Goal: Transaction & Acquisition: Purchase product/service

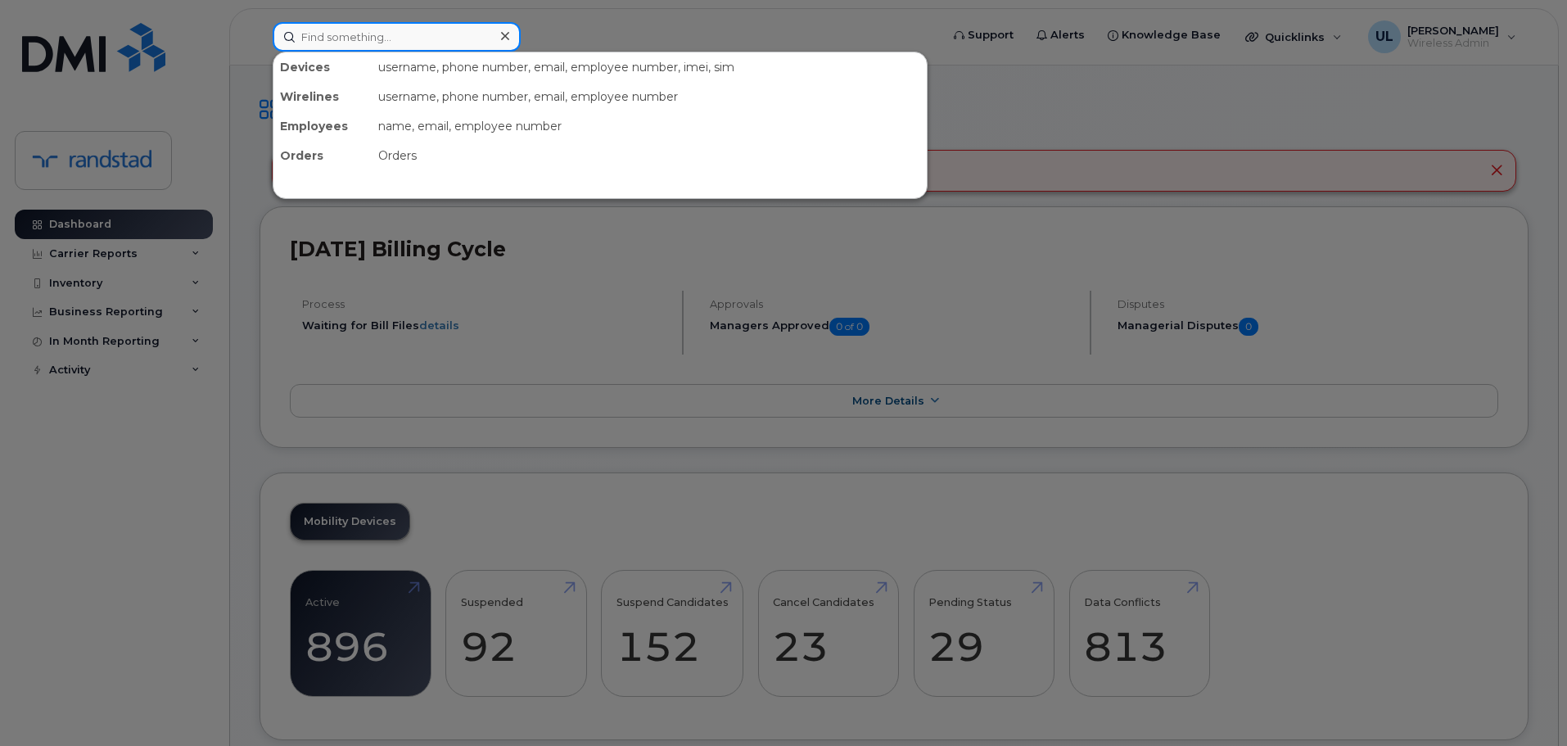
click at [318, 30] on input at bounding box center [397, 36] width 248 height 29
paste input "Kihn"
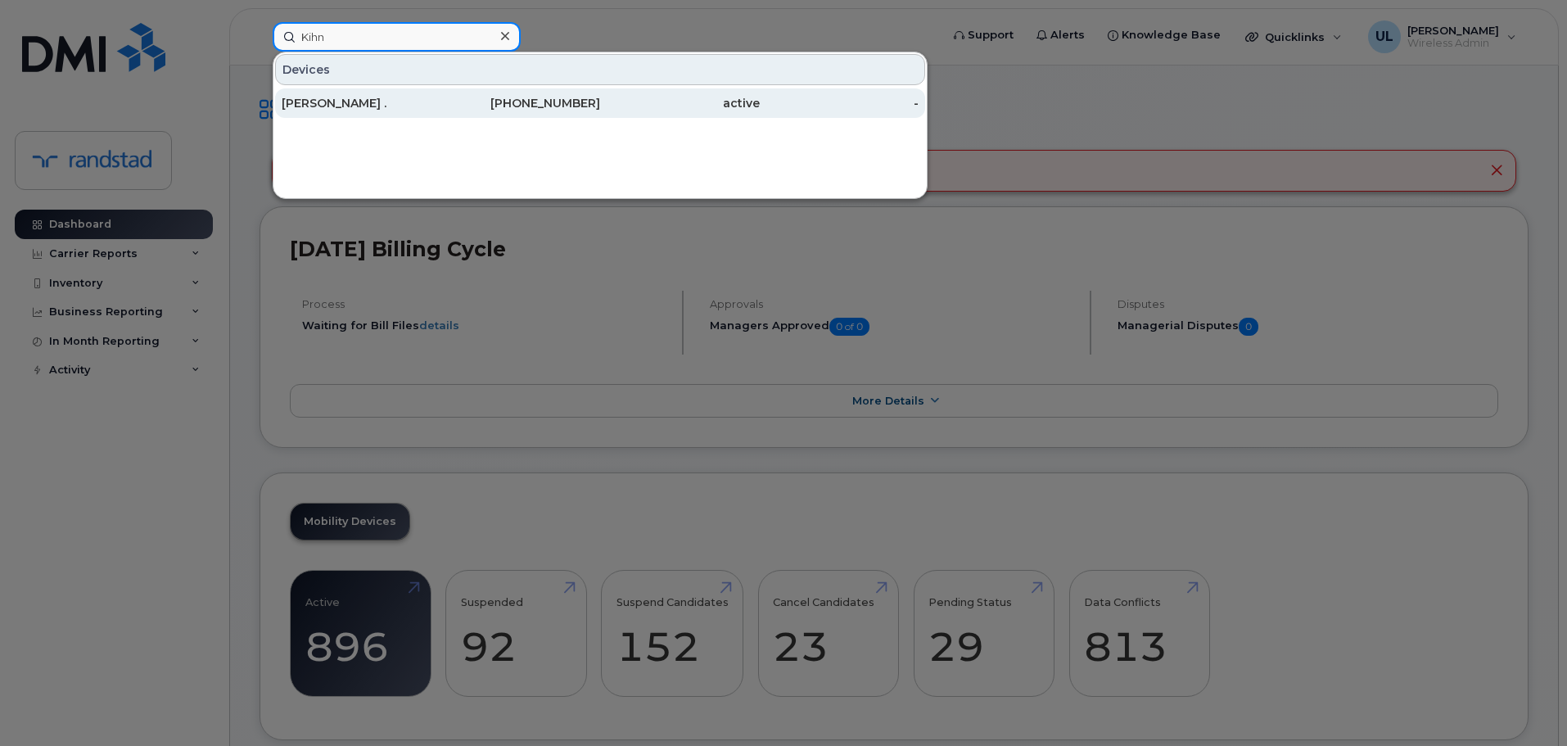
type input "Kihn"
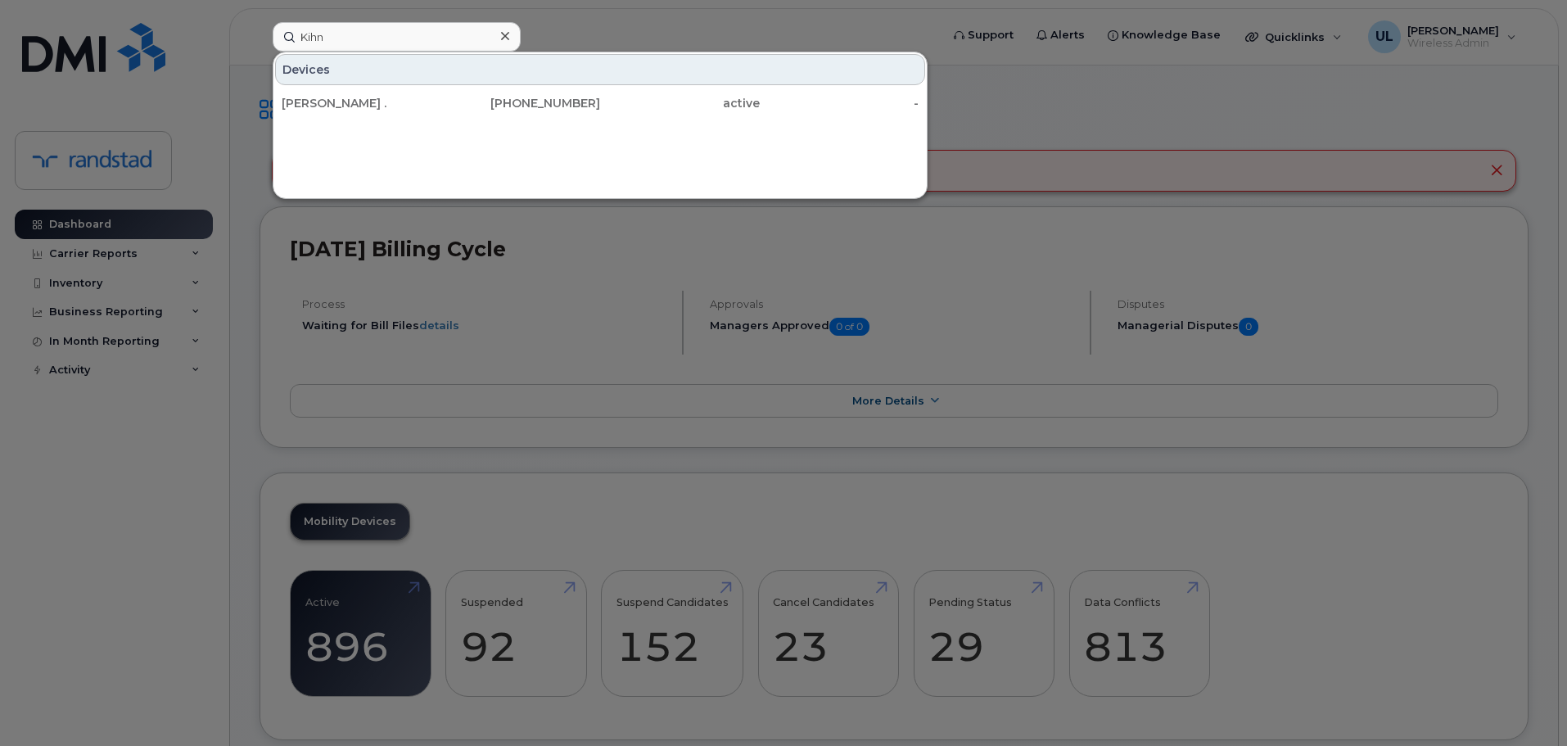
drag, startPoint x: 385, startPoint y: 111, endPoint x: 521, endPoint y: 146, distance: 140.2
click at [386, 111] on div "[PERSON_NAME] ." at bounding box center [362, 102] width 160 height 29
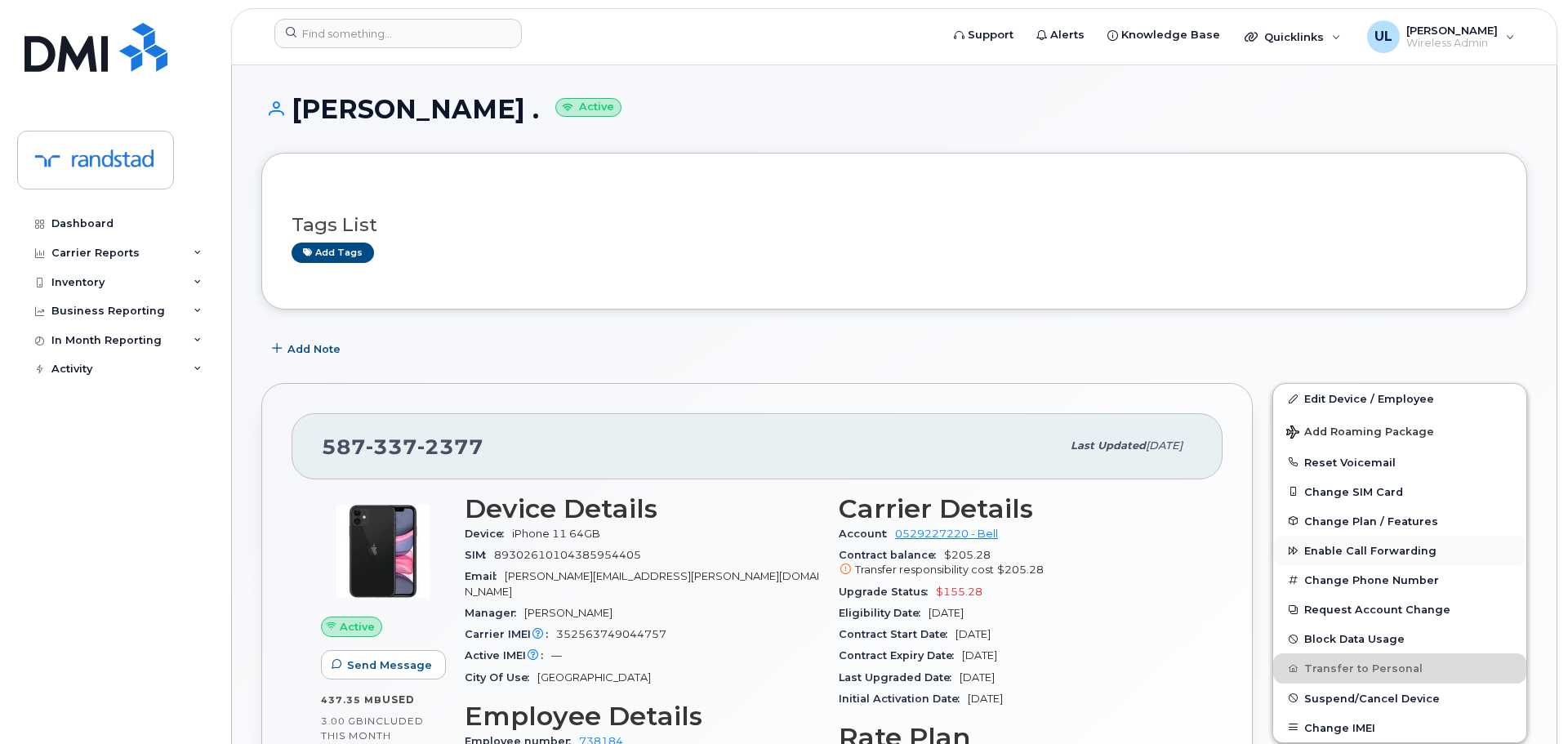
scroll to position [82, 0]
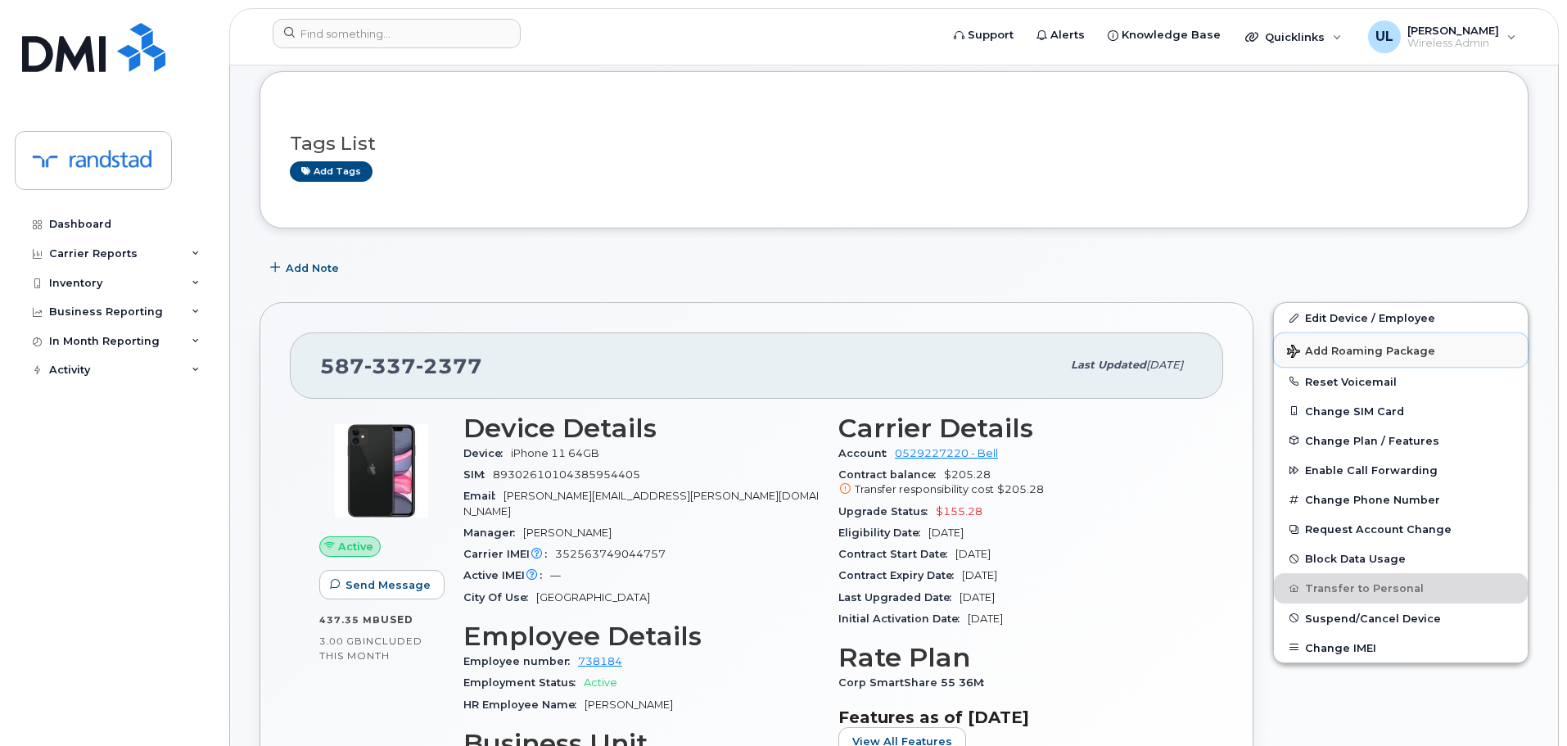
click at [1401, 358] on button "Add Roaming Package" at bounding box center [1401, 350] width 254 height 34
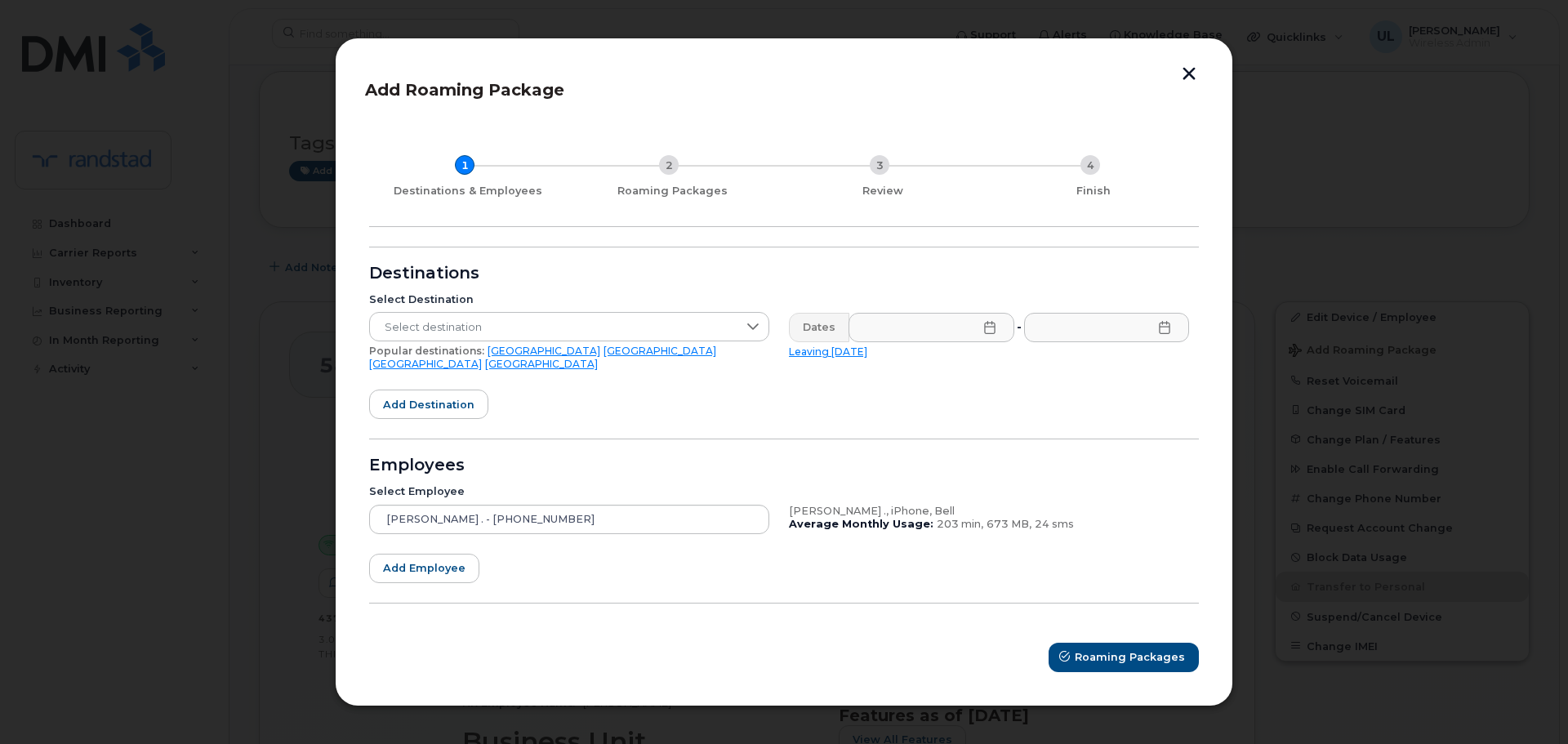
click at [495, 357] on link "[GEOGRAPHIC_DATA]" at bounding box center [544, 350] width 113 height 12
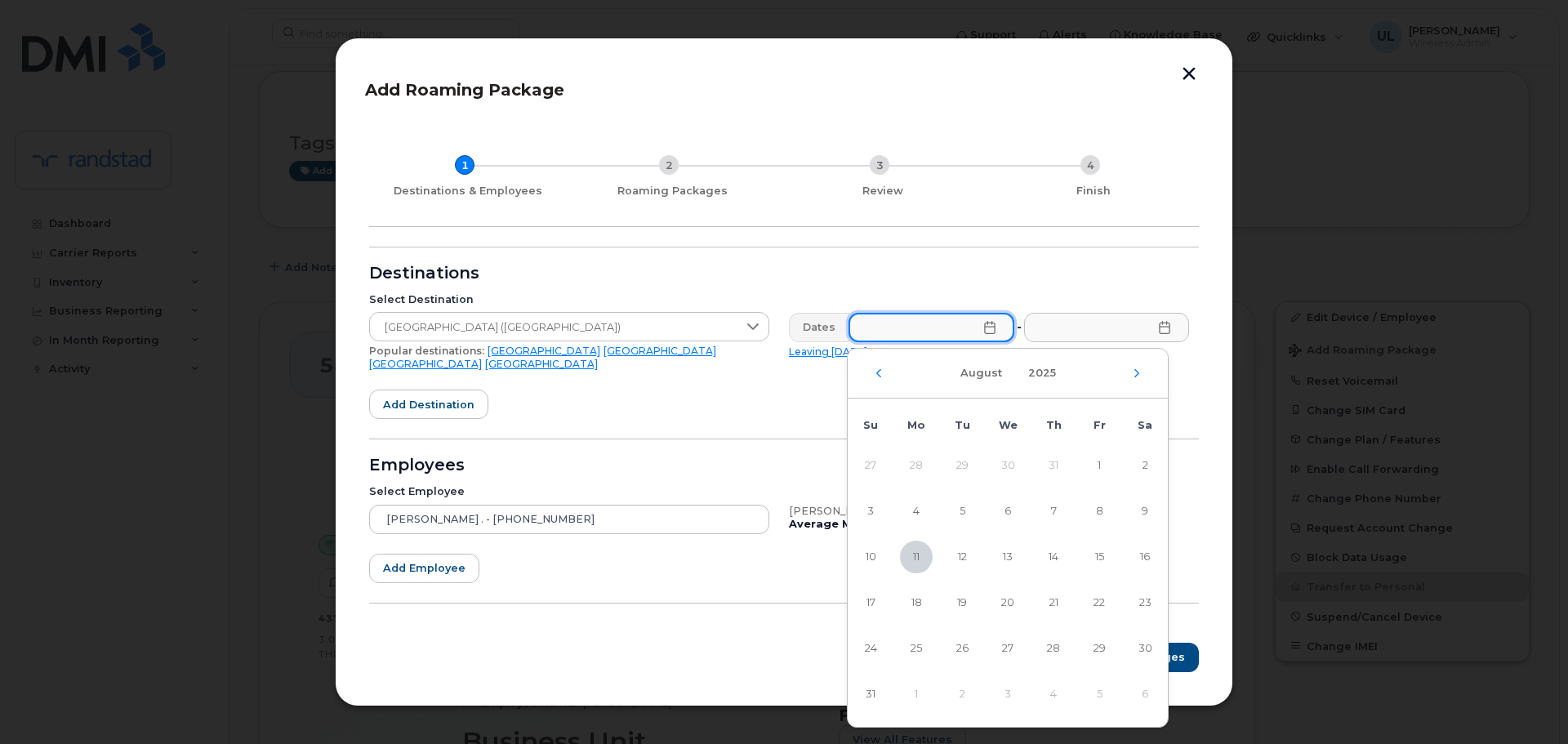
click at [988, 342] on input "text" at bounding box center [932, 327] width 166 height 29
click at [913, 555] on span "11" at bounding box center [916, 557] width 33 height 33
type input "[DATE]"
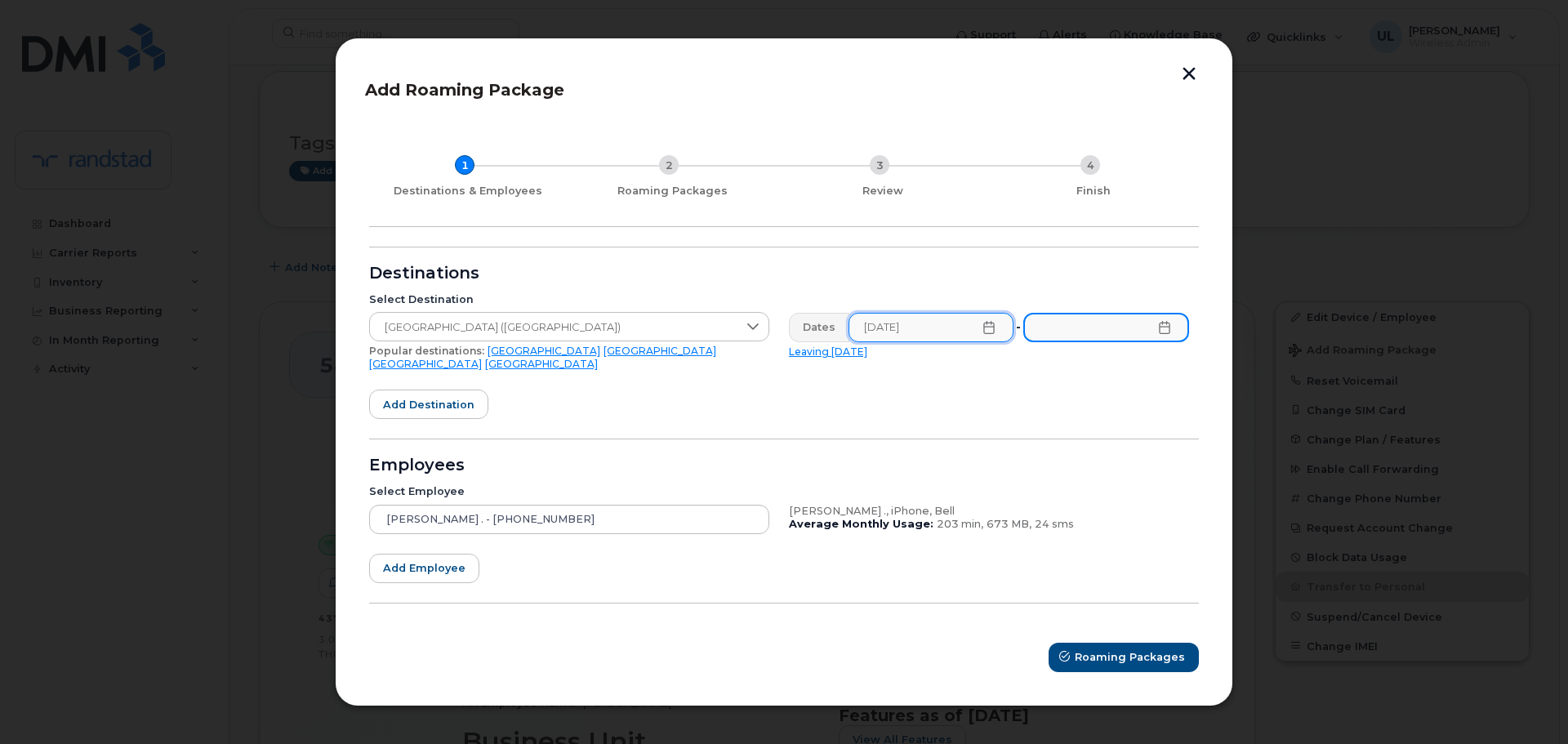
click at [1100, 336] on input "text" at bounding box center [1106, 327] width 166 height 29
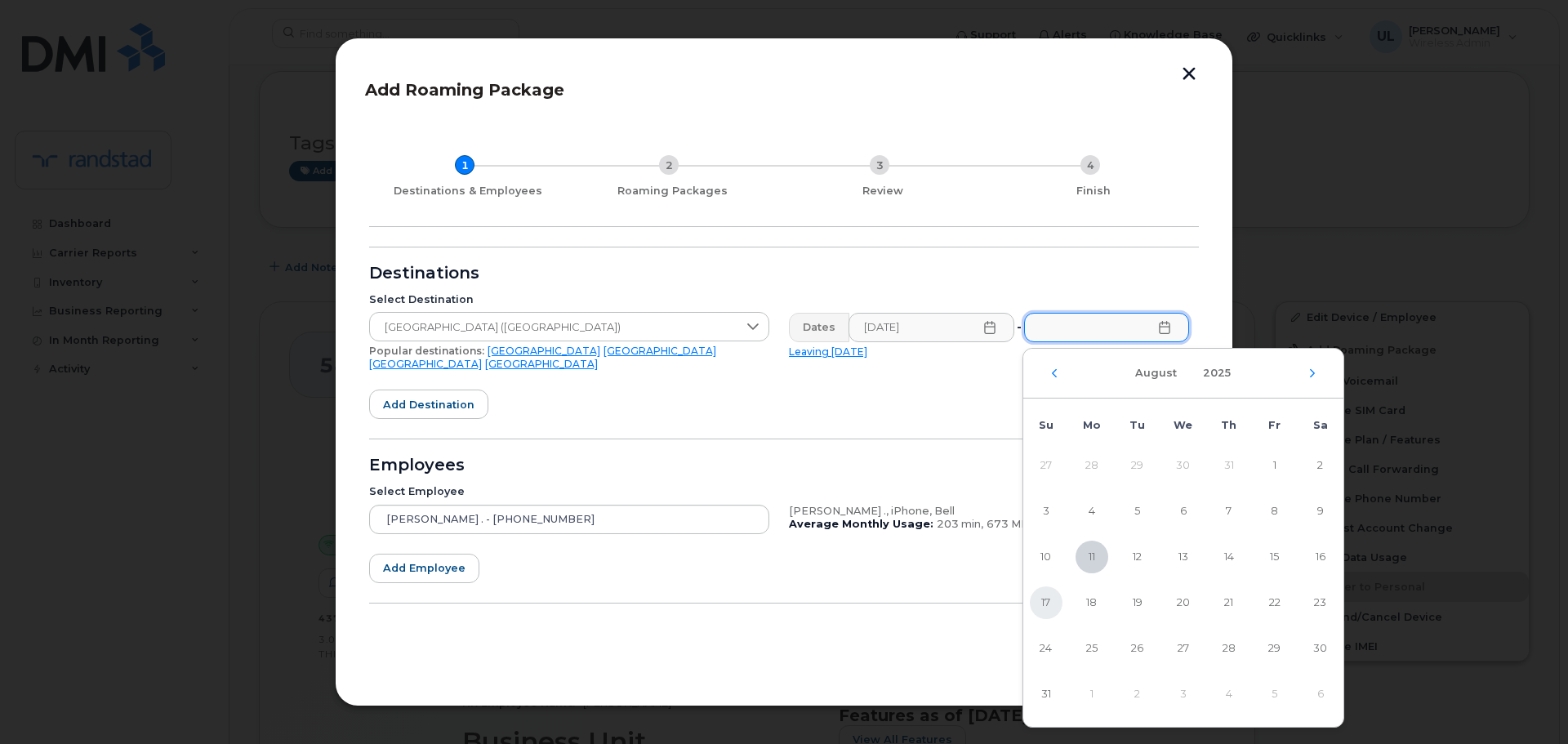
click at [1037, 604] on span "17" at bounding box center [1045, 602] width 33 height 33
type input "[DATE]"
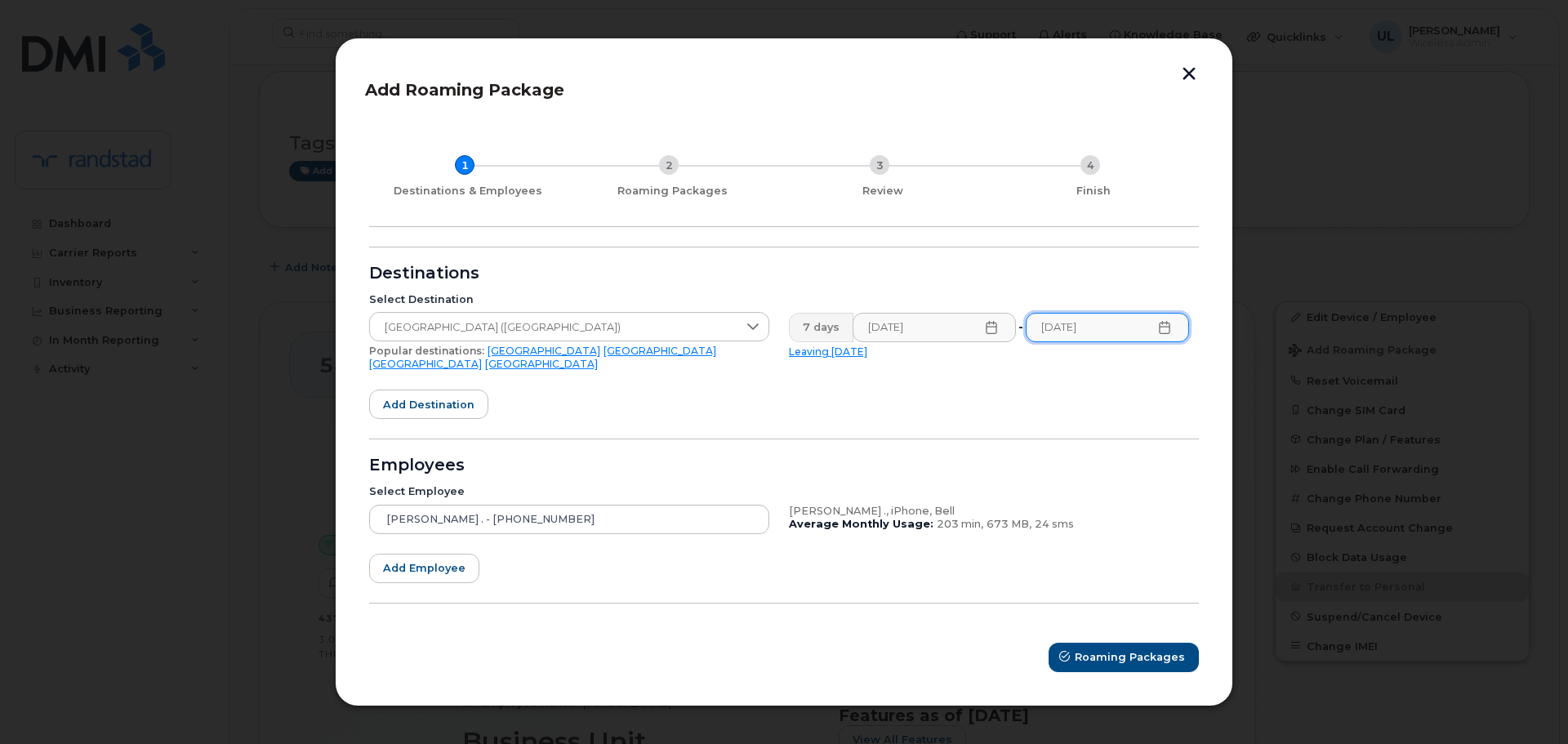
click at [887, 453] on form "Destinations Select Destination [GEOGRAPHIC_DATA] ([GEOGRAPHIC_DATA]) Popular d…" at bounding box center [784, 459] width 830 height 426
click at [1105, 654] on span "Roaming Packages" at bounding box center [1130, 657] width 111 height 16
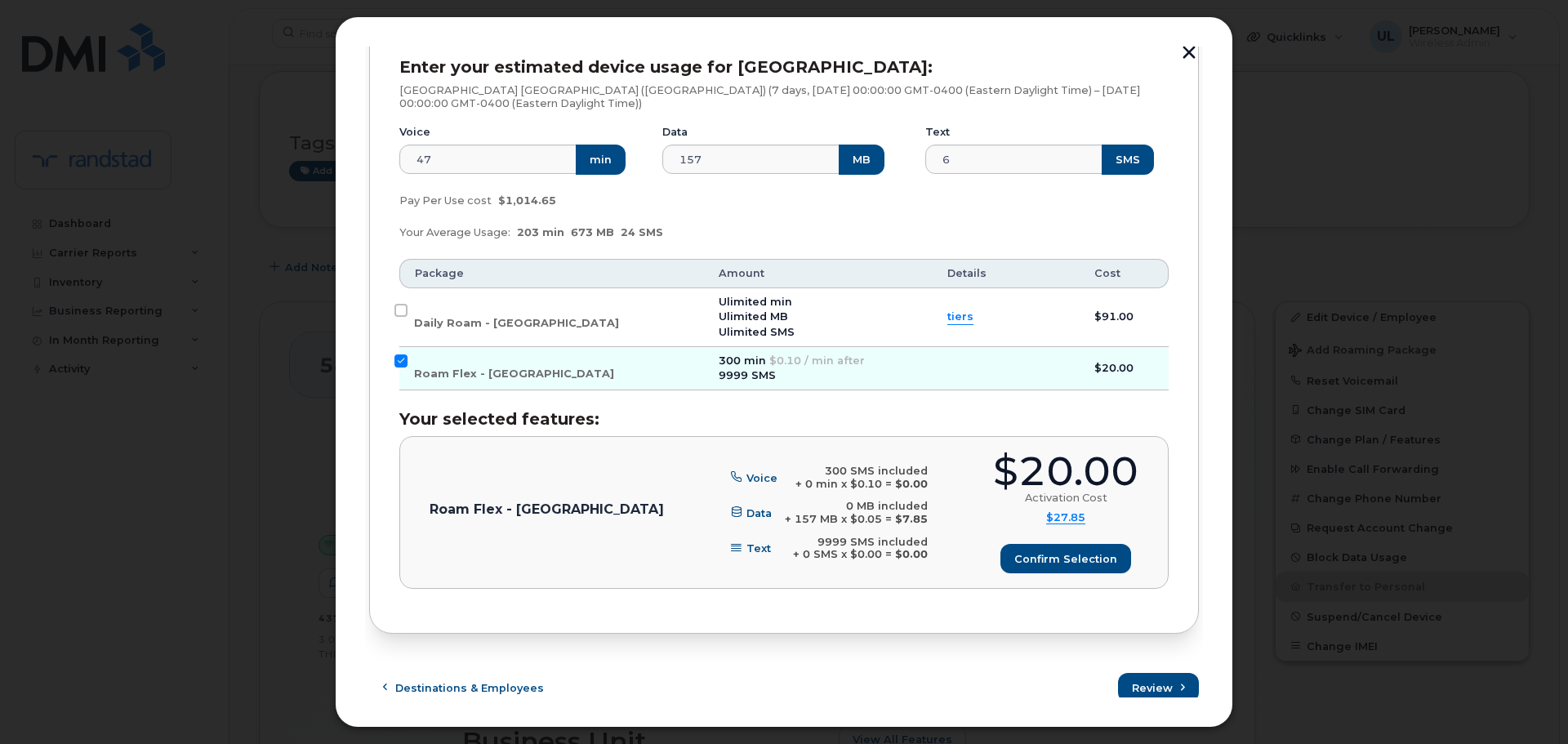
scroll to position [245, 0]
click at [450, 372] on span "Roam Flex - [GEOGRAPHIC_DATA]" at bounding box center [514, 373] width 200 height 12
click at [408, 367] on input "Roam Flex - [GEOGRAPHIC_DATA]" at bounding box center [400, 360] width 13 height 13
checkbox input "false"
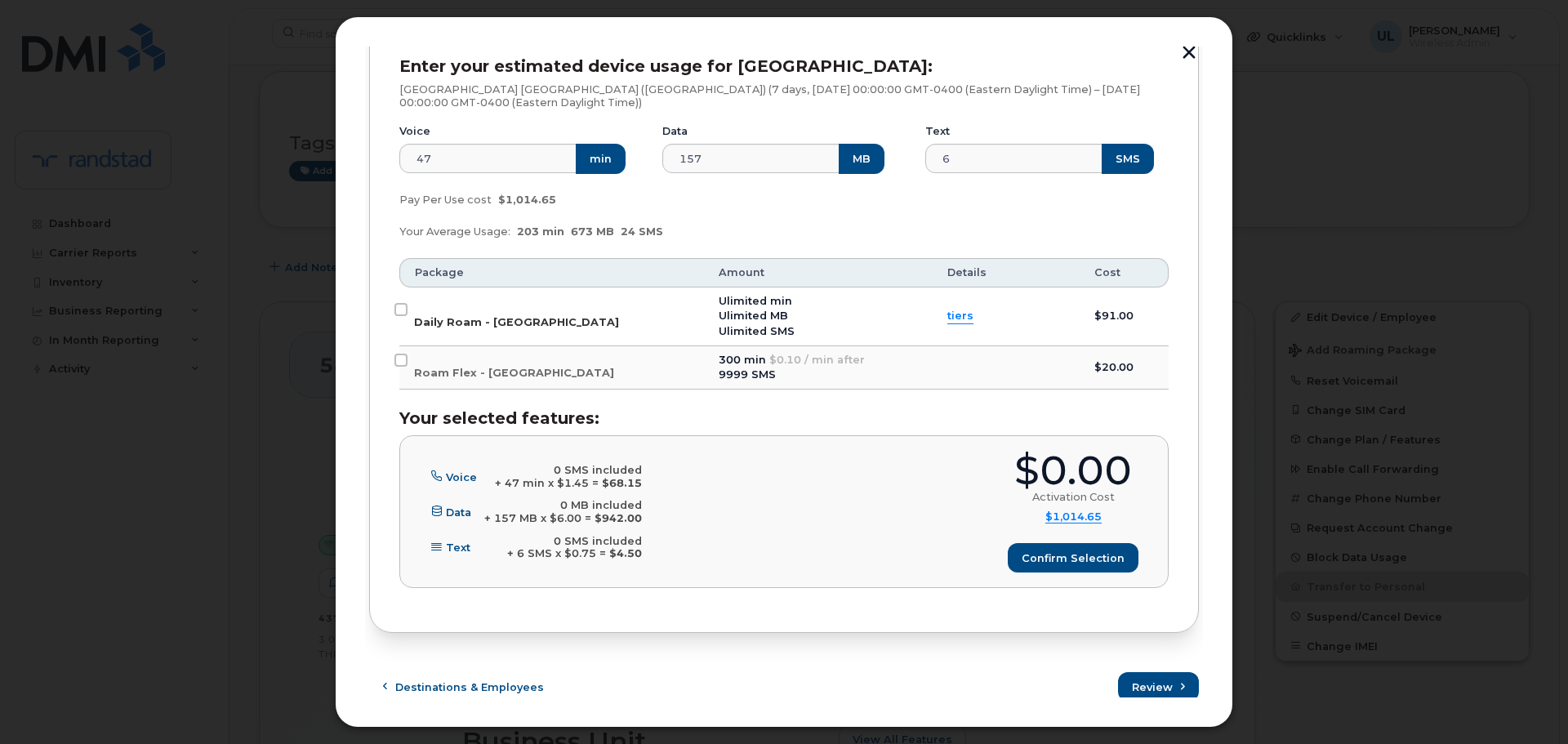
click at [441, 314] on label "Daily Roam - [GEOGRAPHIC_DATA]" at bounding box center [516, 316] width 204 height 26
click at [408, 314] on input "Daily Roam - [GEOGRAPHIC_DATA]" at bounding box center [400, 309] width 13 height 13
checkbox input "true"
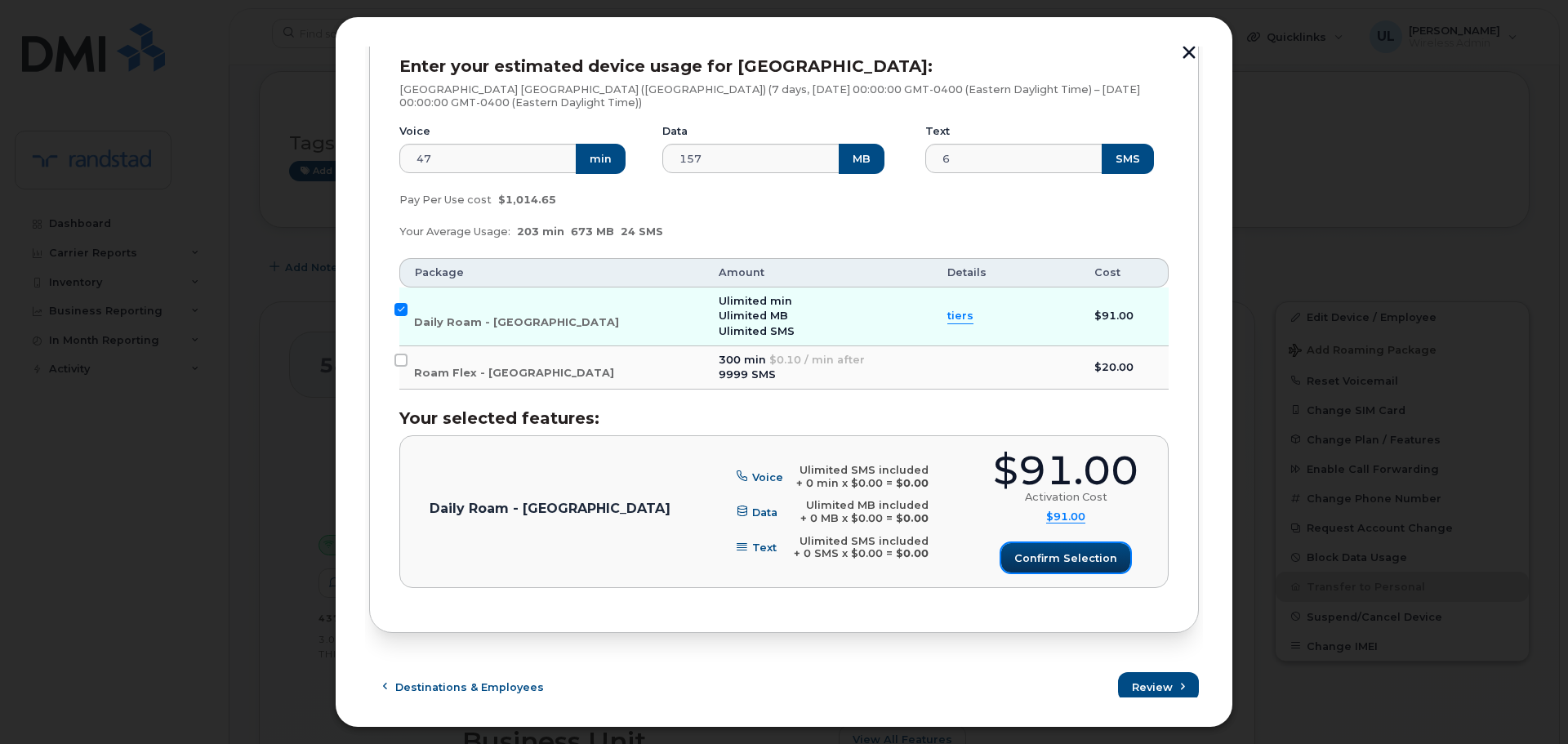
click at [1062, 565] on span "Confirm selection" at bounding box center [1065, 558] width 103 height 16
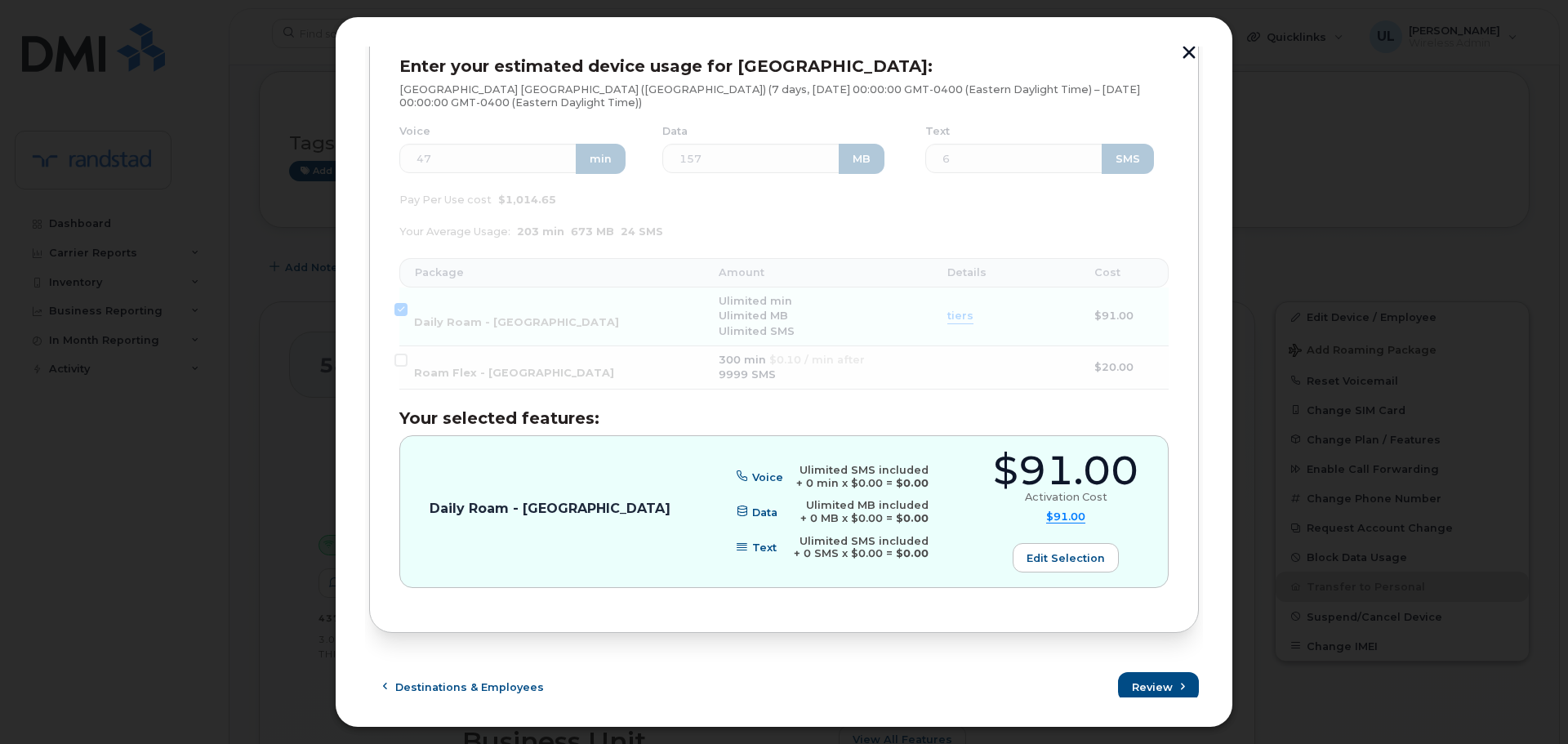
click at [1065, 478] on div "$91.00" at bounding box center [1066, 471] width 146 height 40
click at [1065, 475] on div "$91.00" at bounding box center [1066, 471] width 146 height 40
copy div "$91.00"
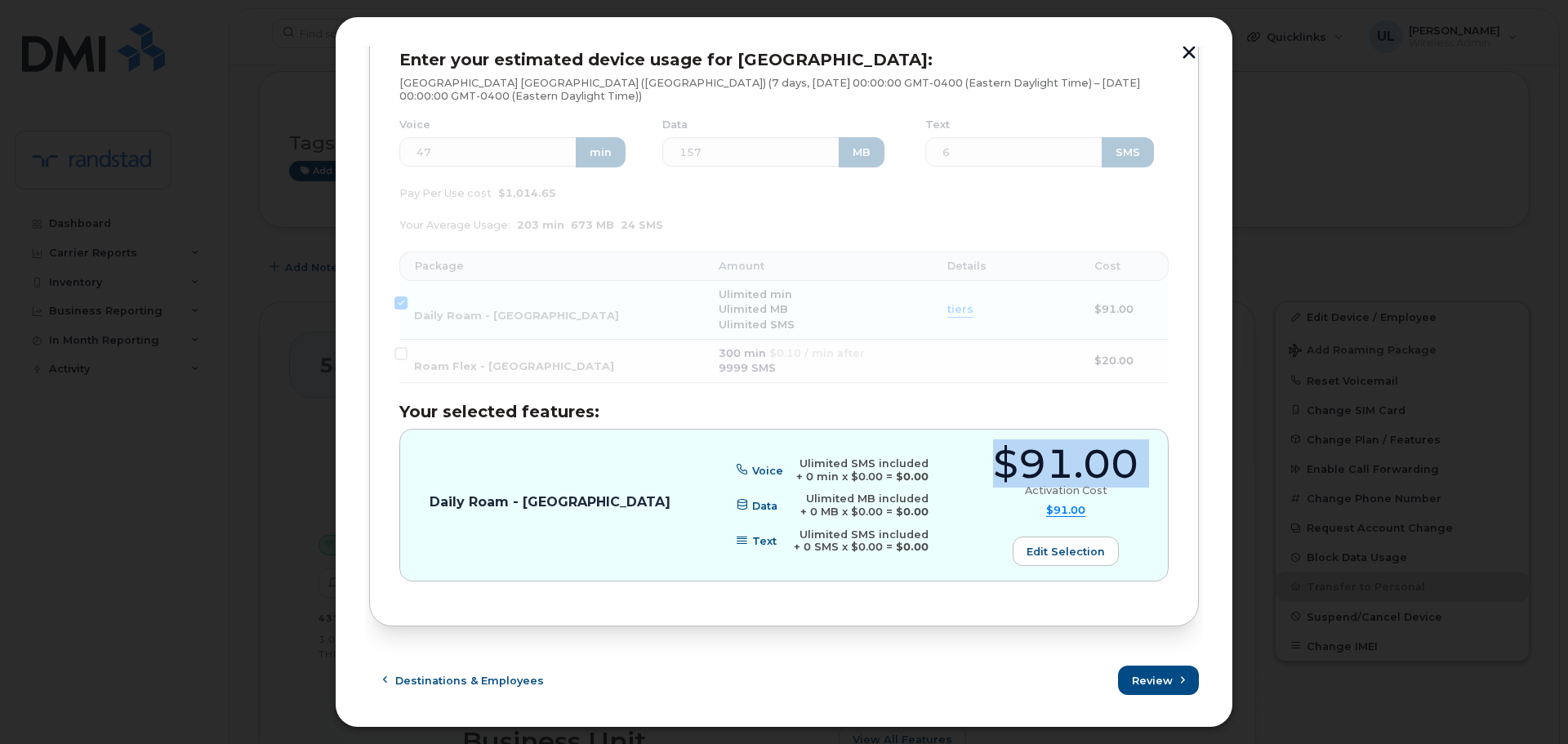
scroll to position [253, 0]
click at [1150, 678] on span "Review" at bounding box center [1153, 679] width 41 height 16
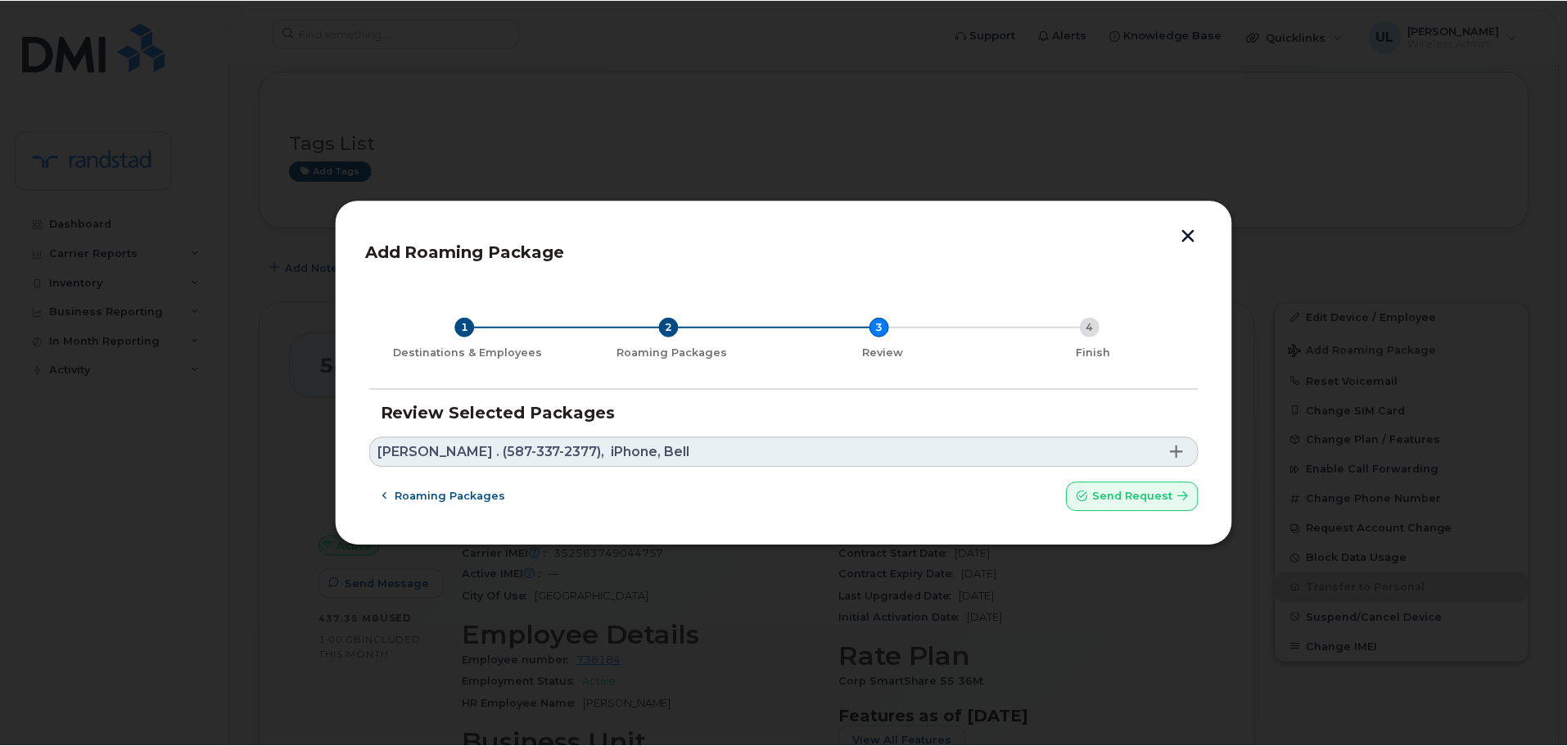
scroll to position [0, 0]
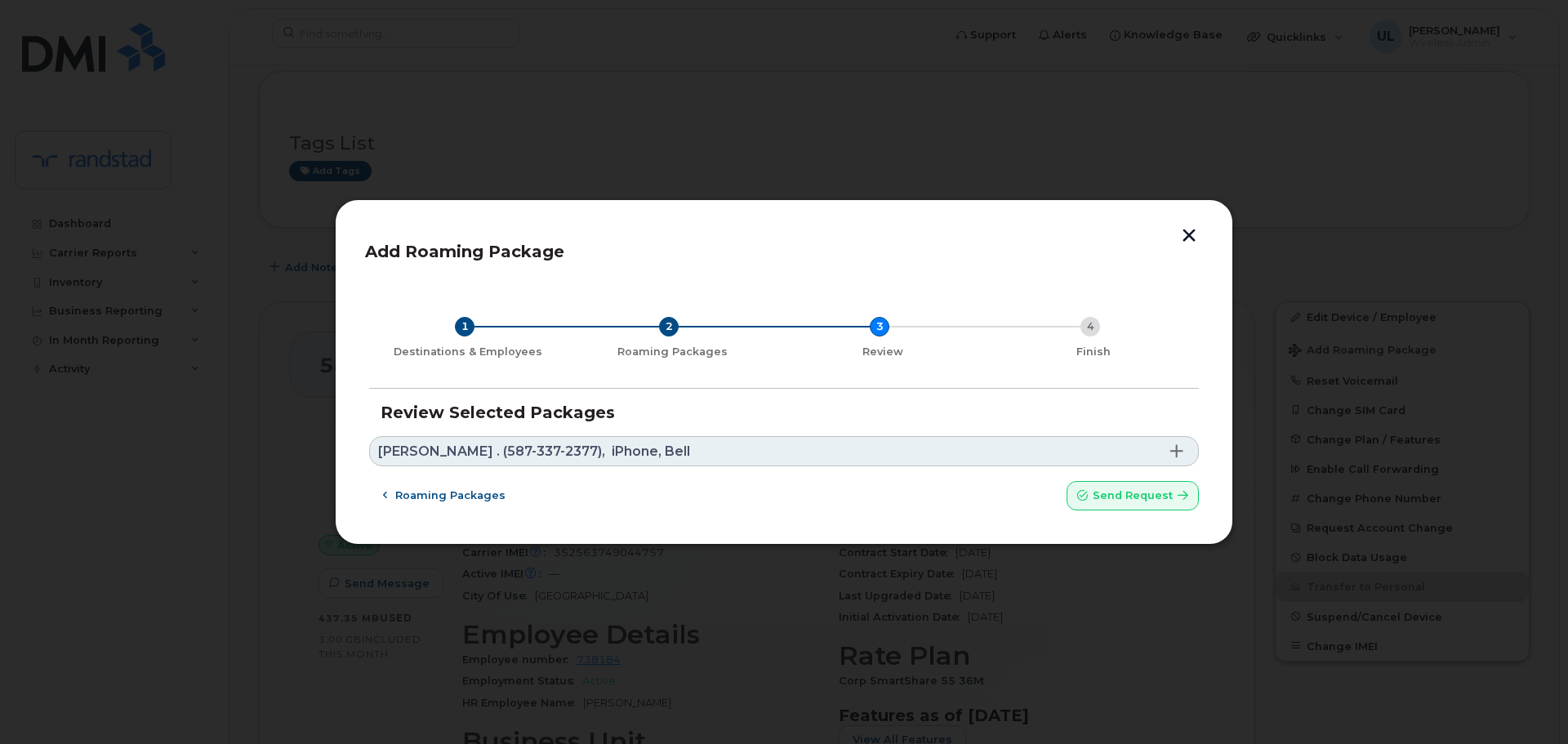
click at [1096, 462] on link "[PERSON_NAME] . (587-337-2377), iPhone, Bell" at bounding box center [784, 451] width 830 height 30
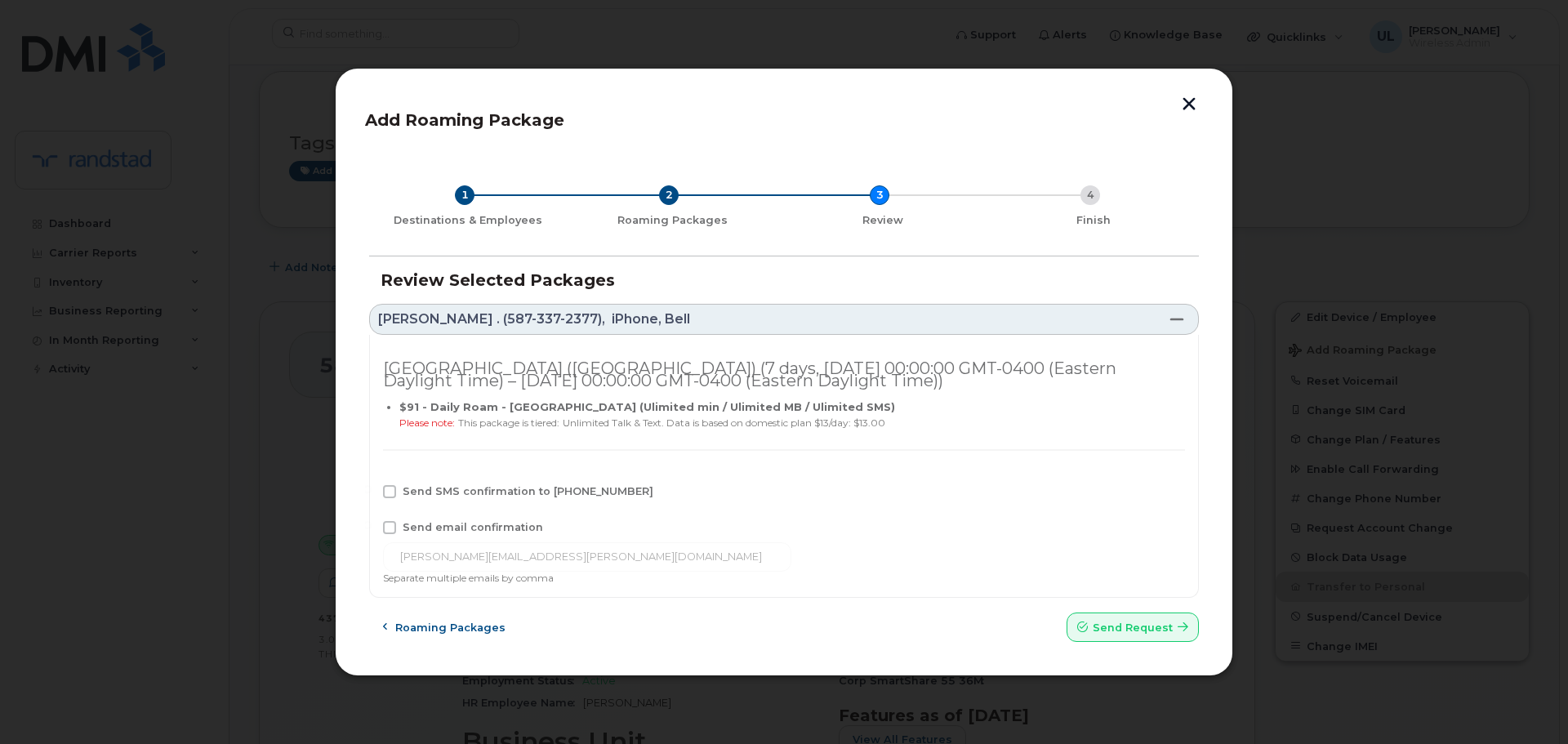
click at [503, 491] on span "Send SMS confirmation to [PHONE_NUMBER]" at bounding box center [528, 491] width 250 height 12
click at [372, 491] on input "Send SMS confirmation to [PHONE_NUMBER]" at bounding box center [367, 489] width 8 height 8
checkbox input "true"
click at [1140, 633] on span "Send request" at bounding box center [1132, 627] width 80 height 16
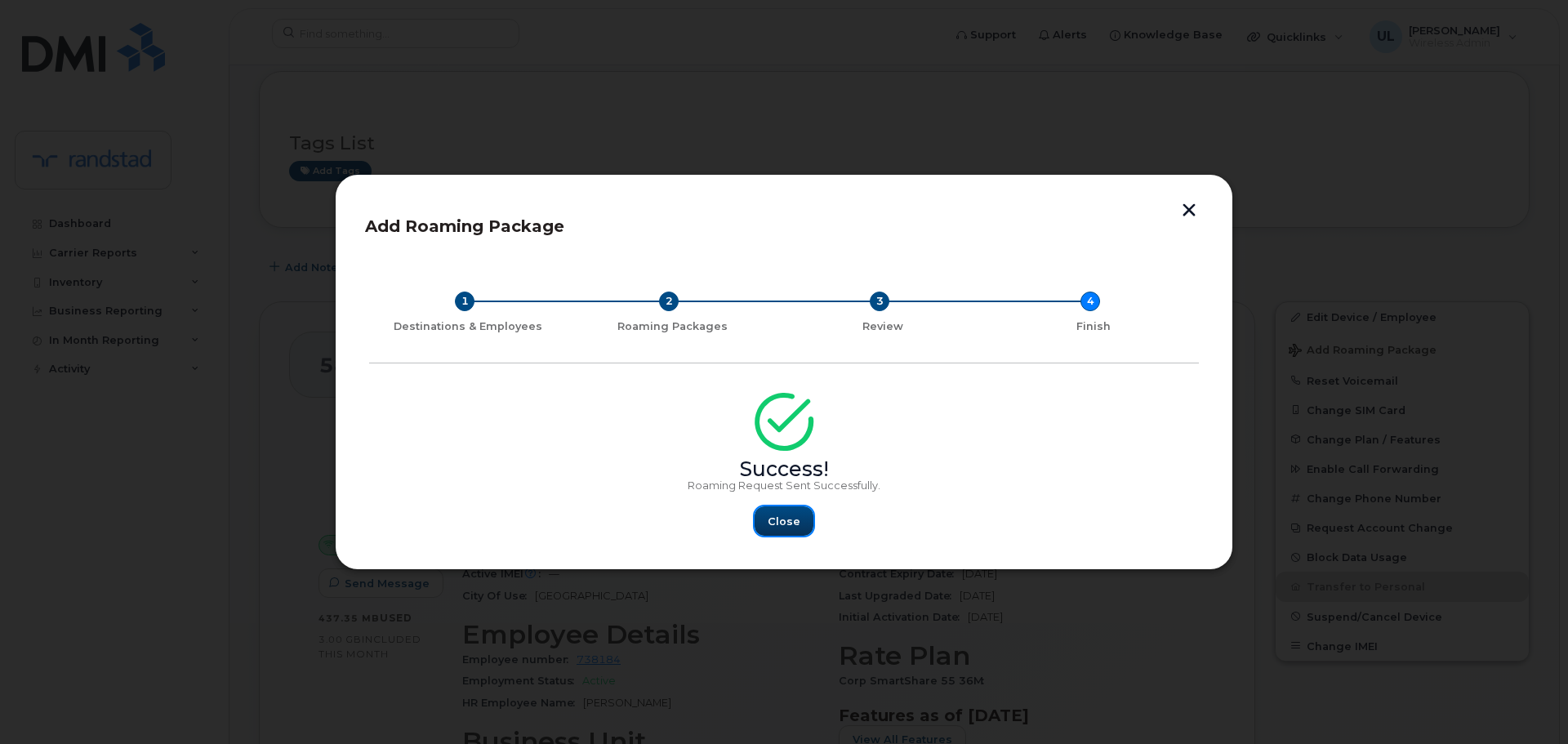
click at [791, 516] on span "Close" at bounding box center [784, 522] width 33 height 16
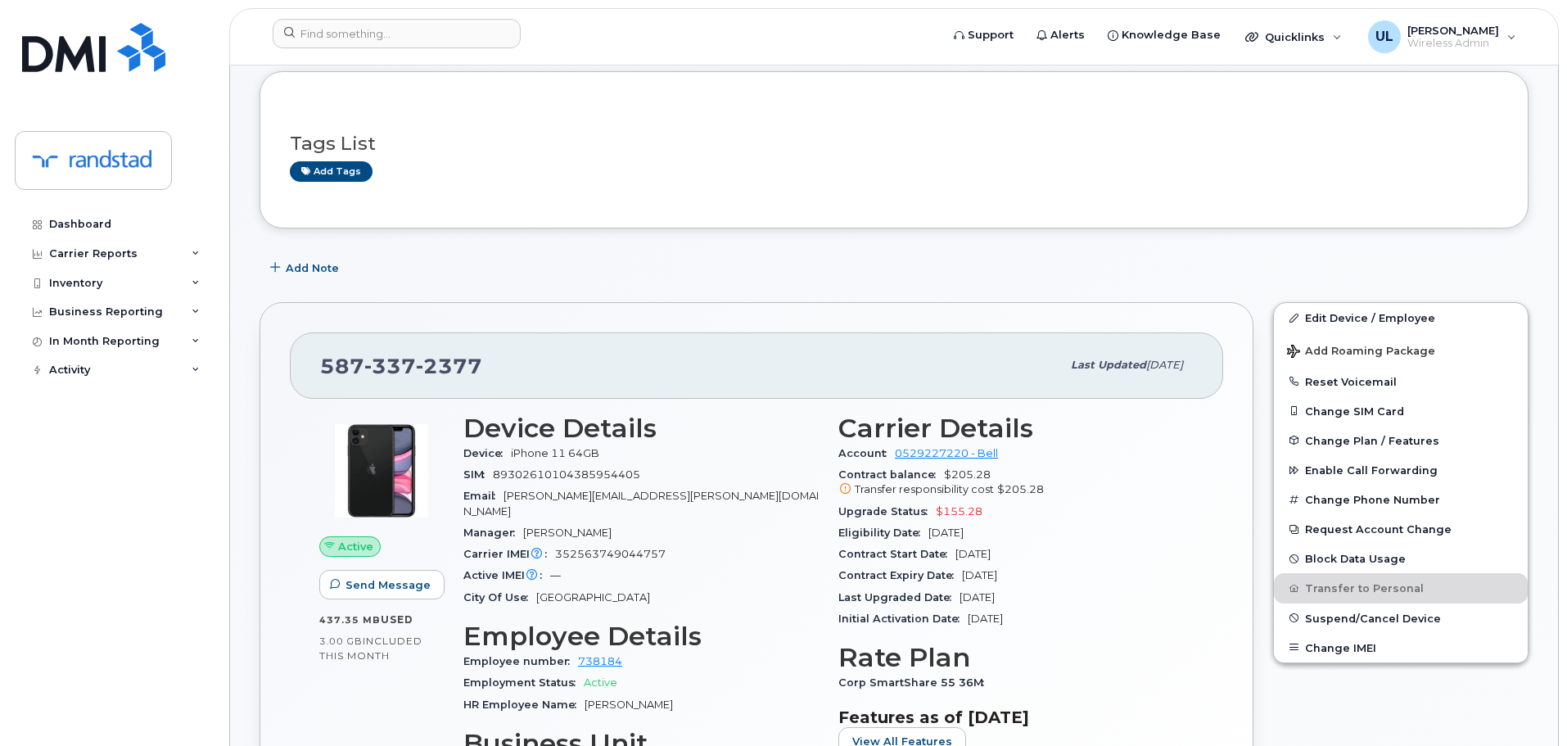
click at [400, 369] on span "337" at bounding box center [390, 366] width 52 height 25
copy span "[PHONE_NUMBER]"
